Goal: Task Accomplishment & Management: Complete application form

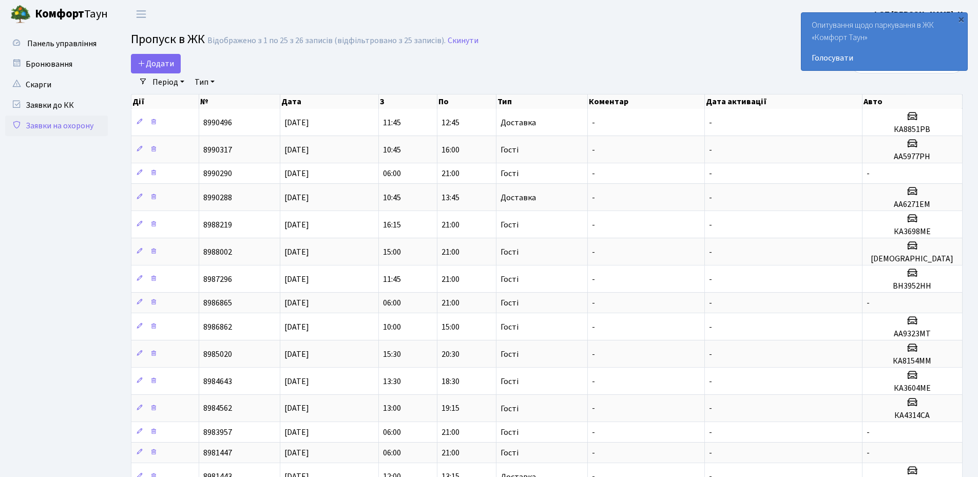
select select "25"
click at [148, 72] on link "Додати" at bounding box center [156, 64] width 50 height 20
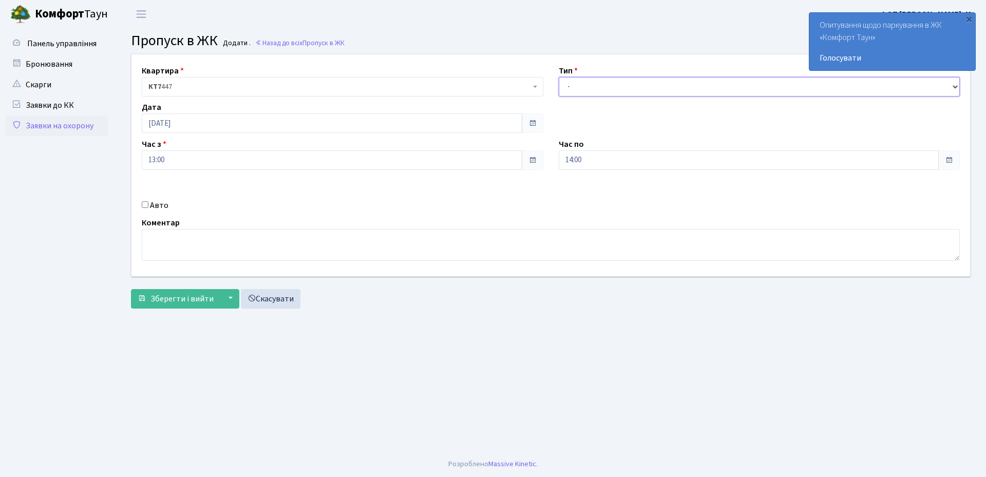
click at [580, 89] on select "- Доставка Таксі Гості Сервіс" at bounding box center [758, 87] width 401 height 20
select select "1"
click at [558, 77] on select "- Доставка Таксі Гості Сервіс" at bounding box center [758, 87] width 401 height 20
click at [142, 205] on input "Авто" at bounding box center [145, 204] width 7 height 7
checkbox input "true"
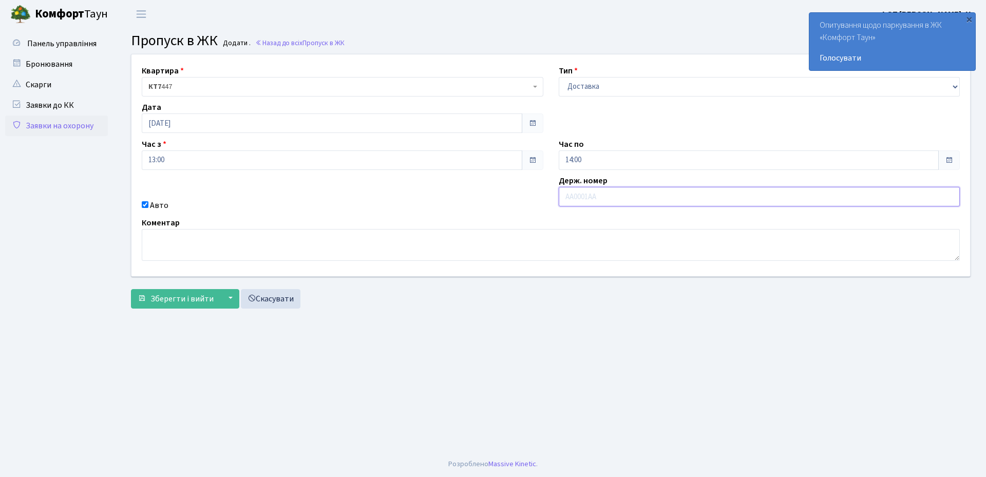
paste input "ка4314са"
type input "КА4314СА"
click at [158, 306] on button "Зберегти і вийти" at bounding box center [175, 299] width 89 height 20
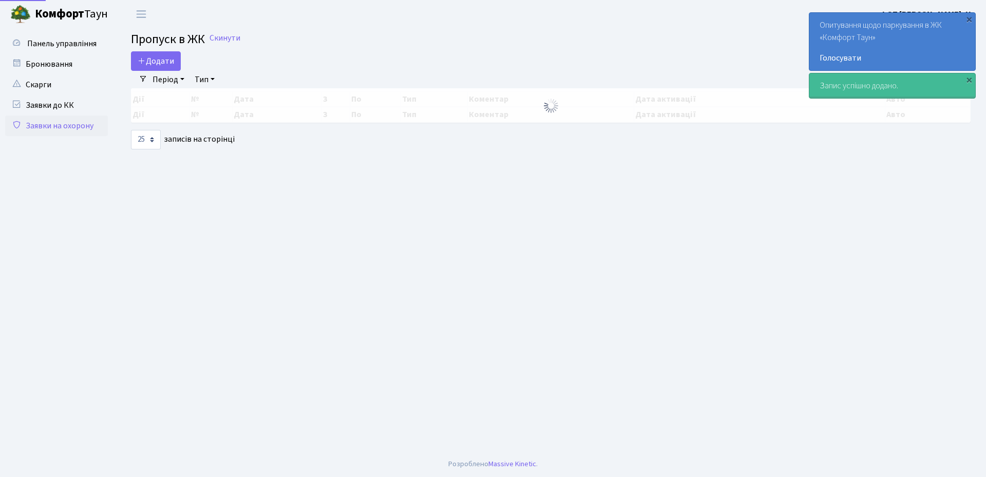
select select "25"
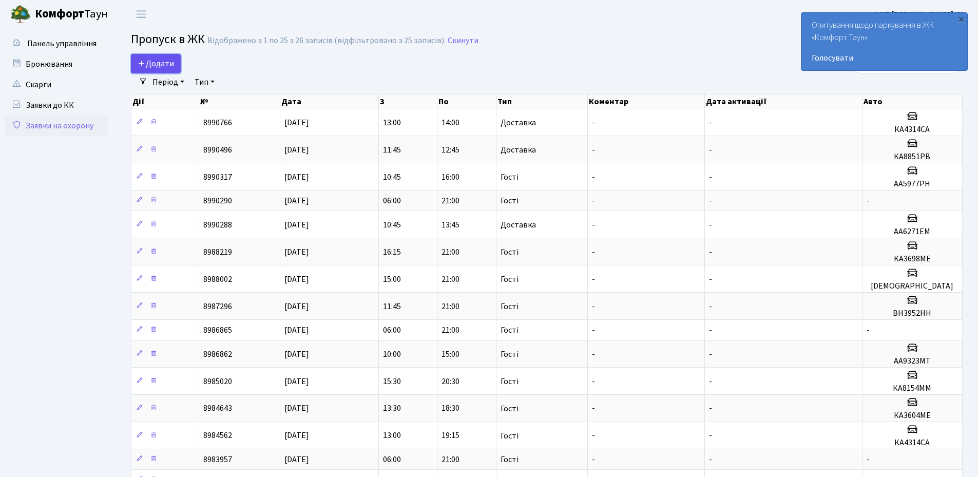
click at [160, 60] on span "Додати" at bounding box center [156, 63] width 36 height 11
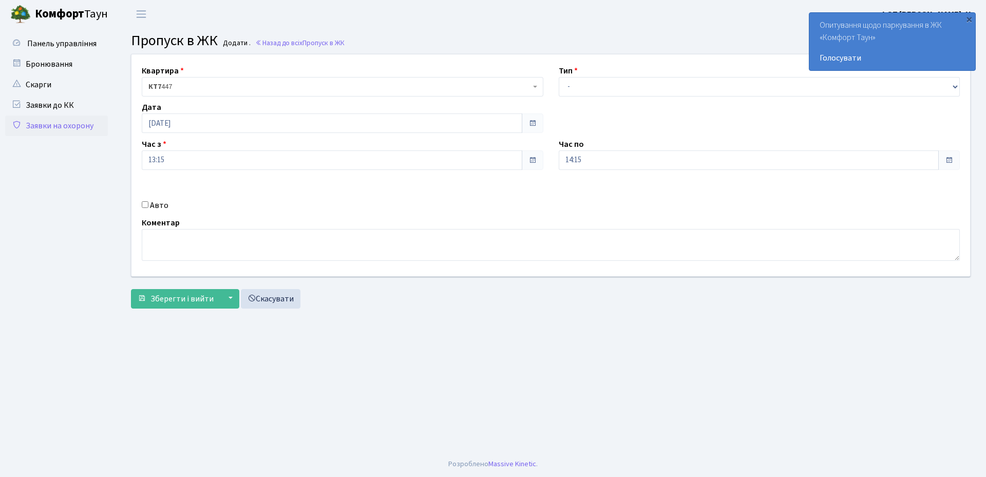
click at [145, 206] on input "Авто" at bounding box center [145, 204] width 7 height 7
checkbox input "true"
click at [570, 196] on input "кі8008нв" at bounding box center [758, 197] width 401 height 20
type input "кі8008нв"
click at [185, 299] on span "Зберегти і вийти" at bounding box center [181, 298] width 63 height 11
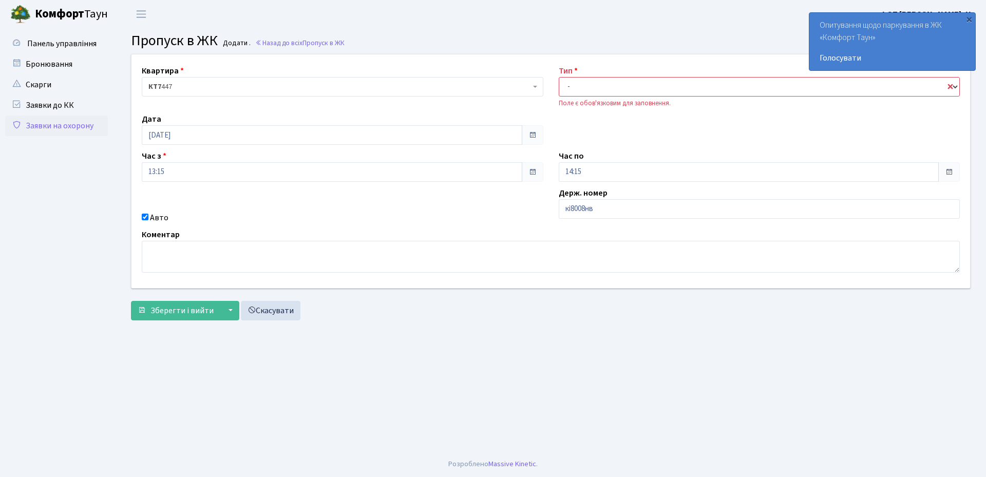
click at [621, 89] on select "- Доставка Таксі Гості Сервіс" at bounding box center [758, 87] width 401 height 20
select select "3"
click at [558, 77] on select "- Доставка Таксі Гості Сервіс" at bounding box center [758, 87] width 401 height 20
click at [153, 312] on span "Зберегти і вийти" at bounding box center [181, 310] width 63 height 11
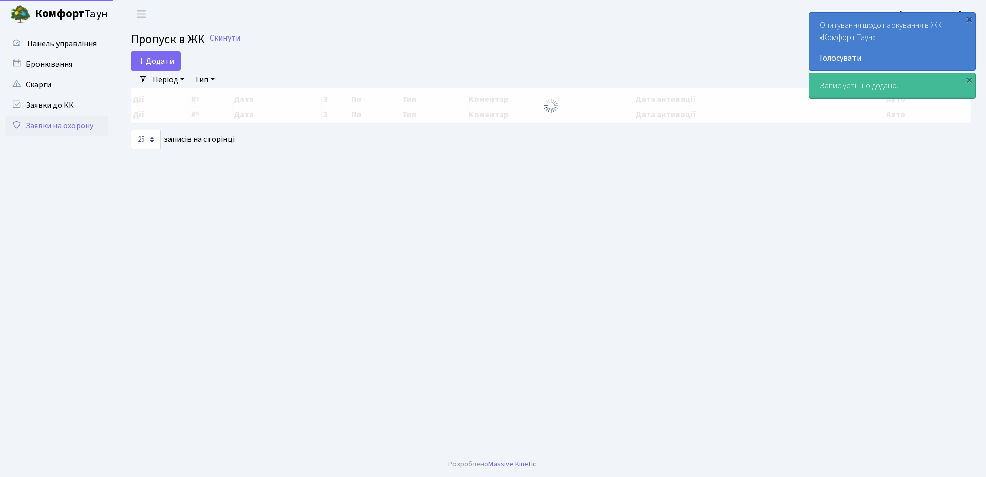
select select "25"
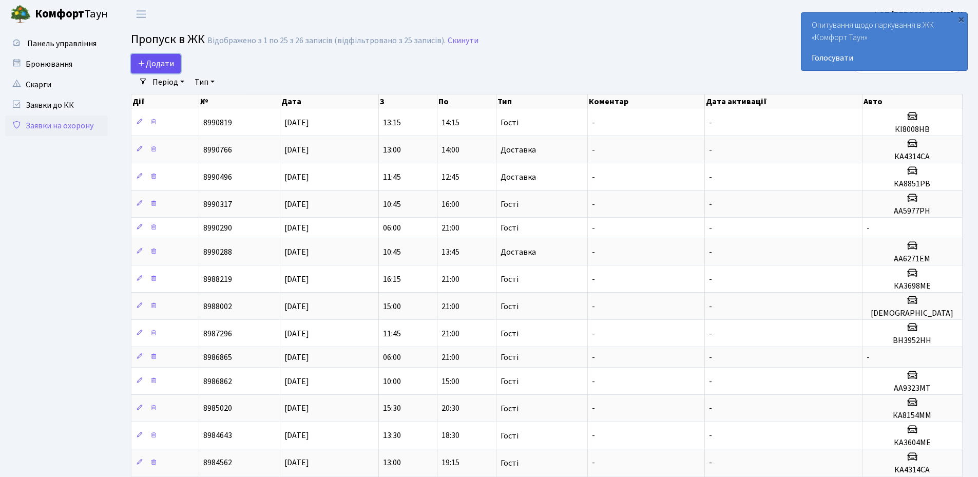
click at [149, 57] on link "Додати" at bounding box center [156, 64] width 50 height 20
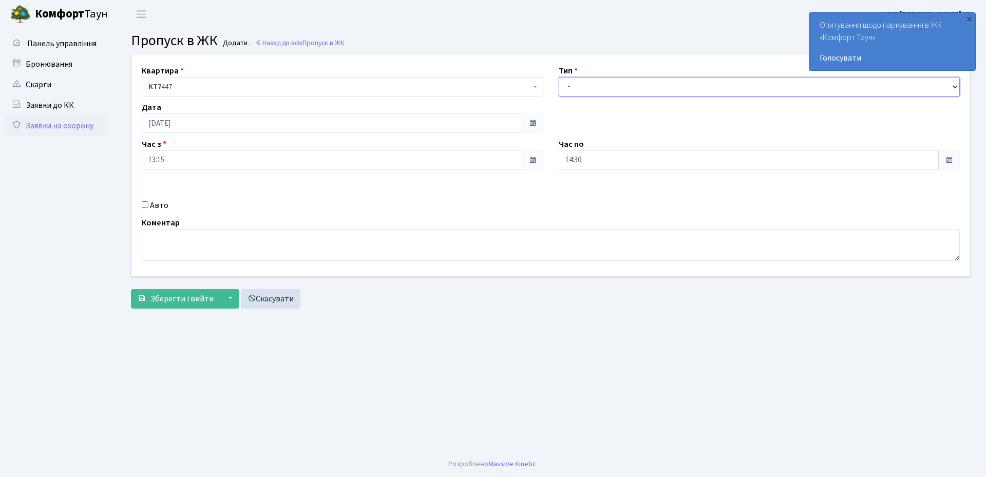
click at [617, 86] on select "- Доставка Таксі Гості Сервіс" at bounding box center [758, 87] width 401 height 20
select select "1"
click at [558, 77] on select "- Доставка Таксі Гості Сервіс" at bounding box center [758, 87] width 401 height 20
click at [640, 165] on input "14:30" at bounding box center [748, 160] width 380 height 20
click at [585, 195] on icon at bounding box center [587, 196] width 28 height 28
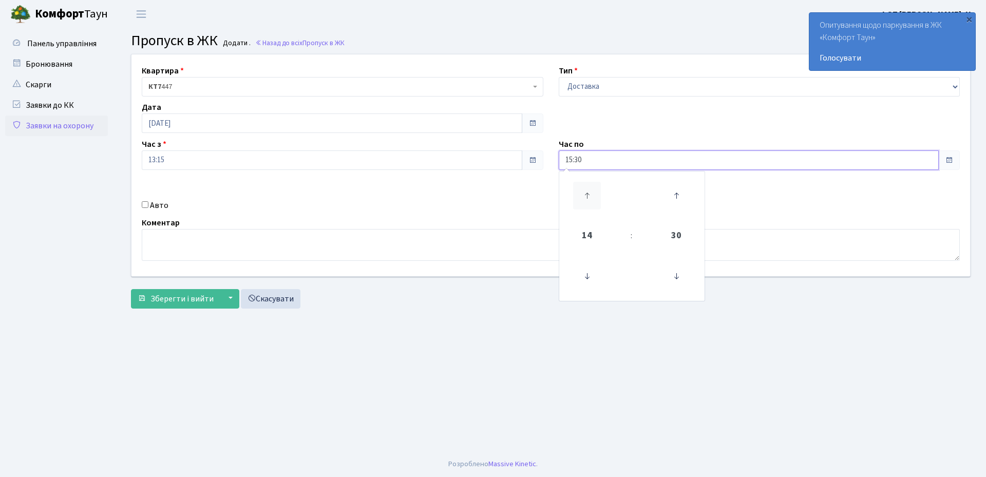
click at [585, 195] on icon at bounding box center [587, 196] width 28 height 28
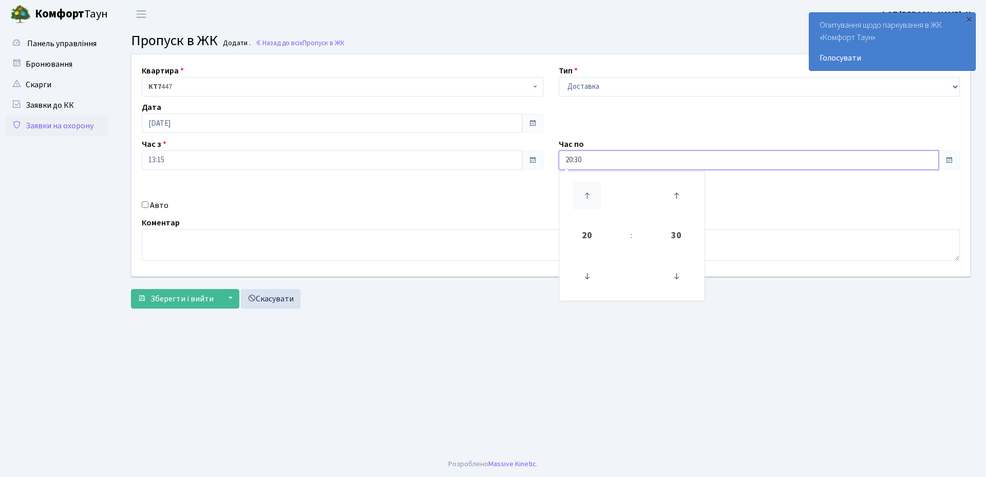
click at [585, 195] on icon at bounding box center [587, 196] width 28 height 28
type input "21:30"
click at [489, 200] on div "Авто" at bounding box center [342, 205] width 417 height 12
click at [146, 204] on input "Авто" at bounding box center [145, 204] width 7 height 7
checkbox input "true"
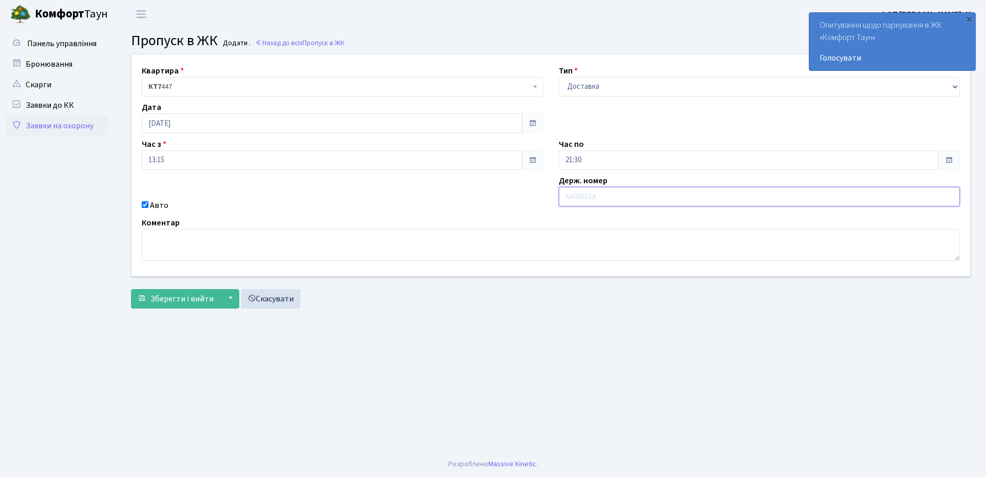
paste input "Аа3568ТЕ"
type input "АА3568ТЕ"
click at [186, 302] on span "Зберегти і вийти" at bounding box center [181, 298] width 63 height 11
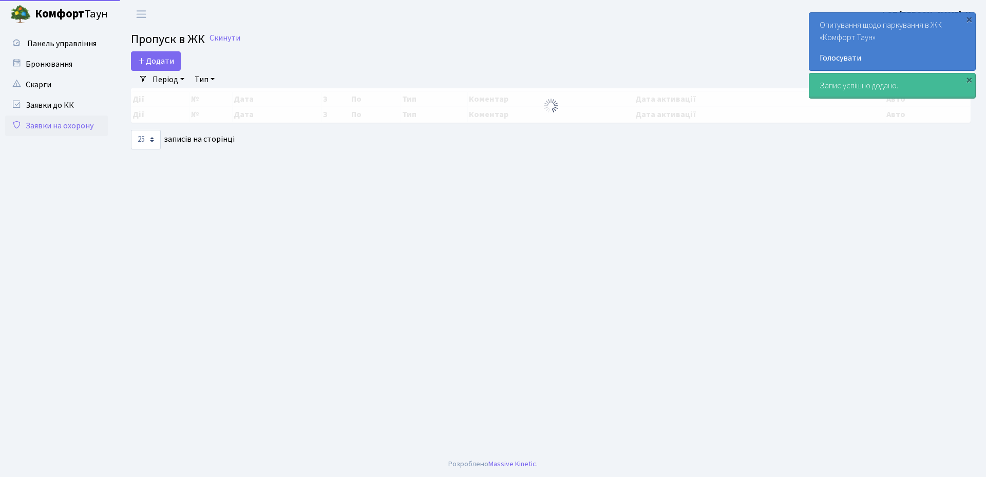
select select "25"
